Goal: Information Seeking & Learning: Learn about a topic

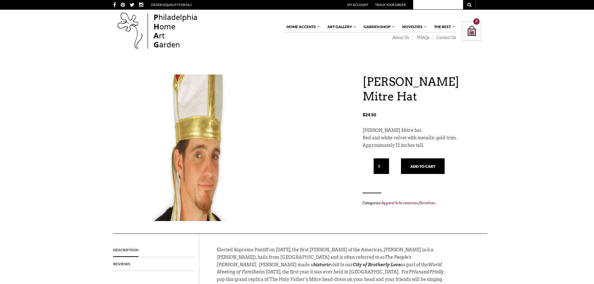
click at [195, 145] on img at bounding box center [192, 140] width 159 height 280
